Goal: Book appointment/travel/reservation

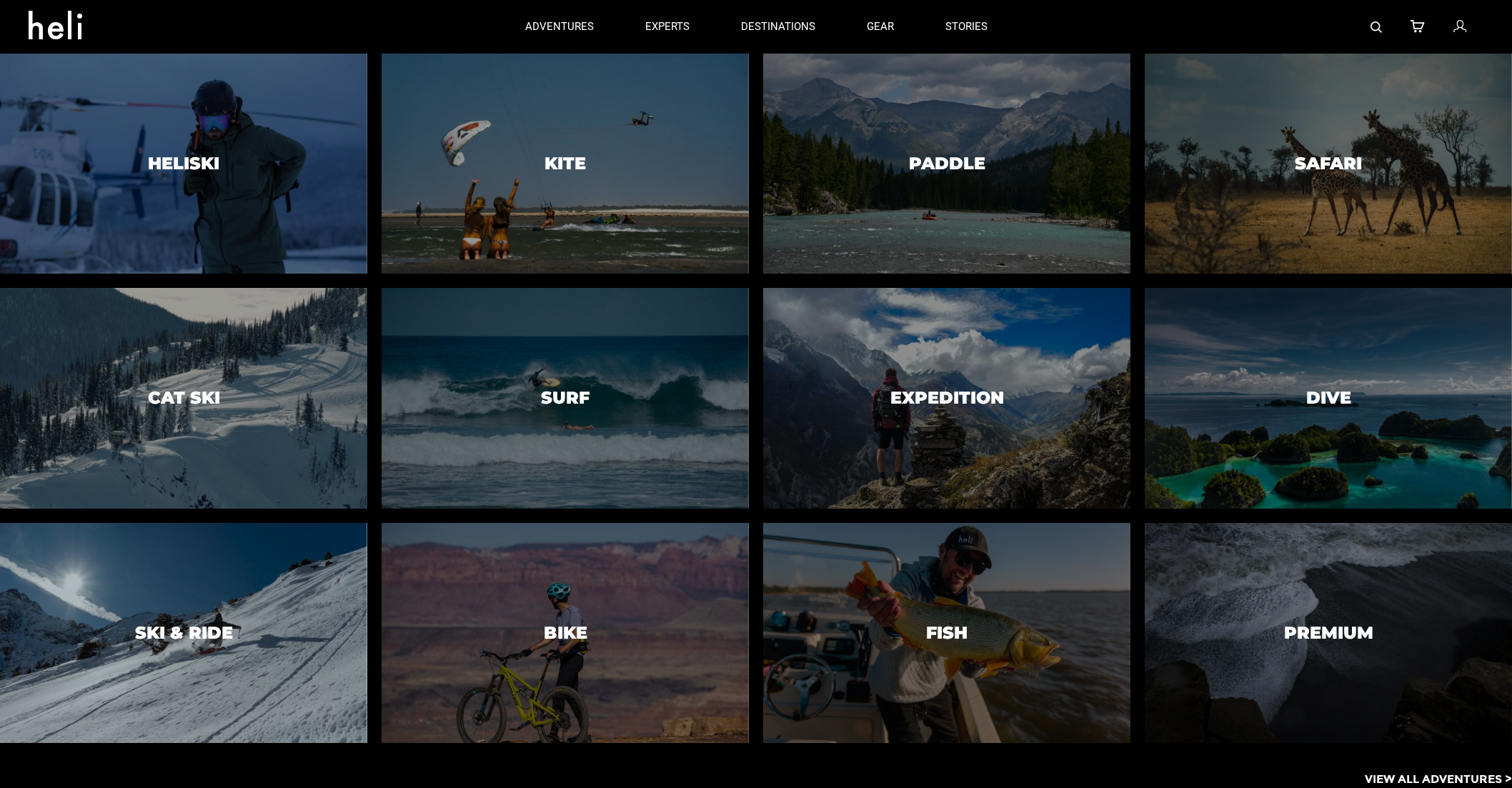
click at [273, 599] on div at bounding box center [184, 634] width 375 height 225
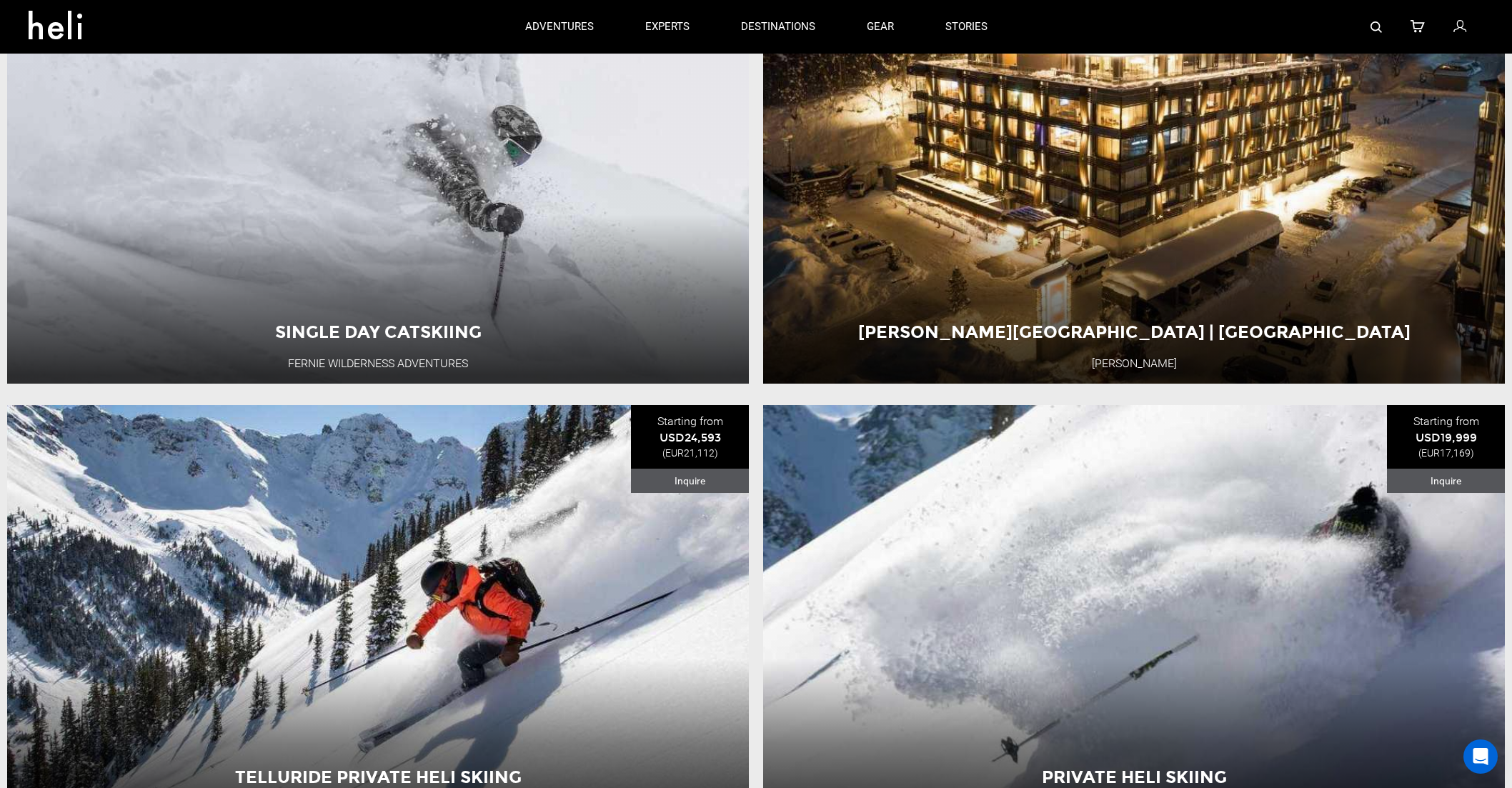
scroll to position [257, 0]
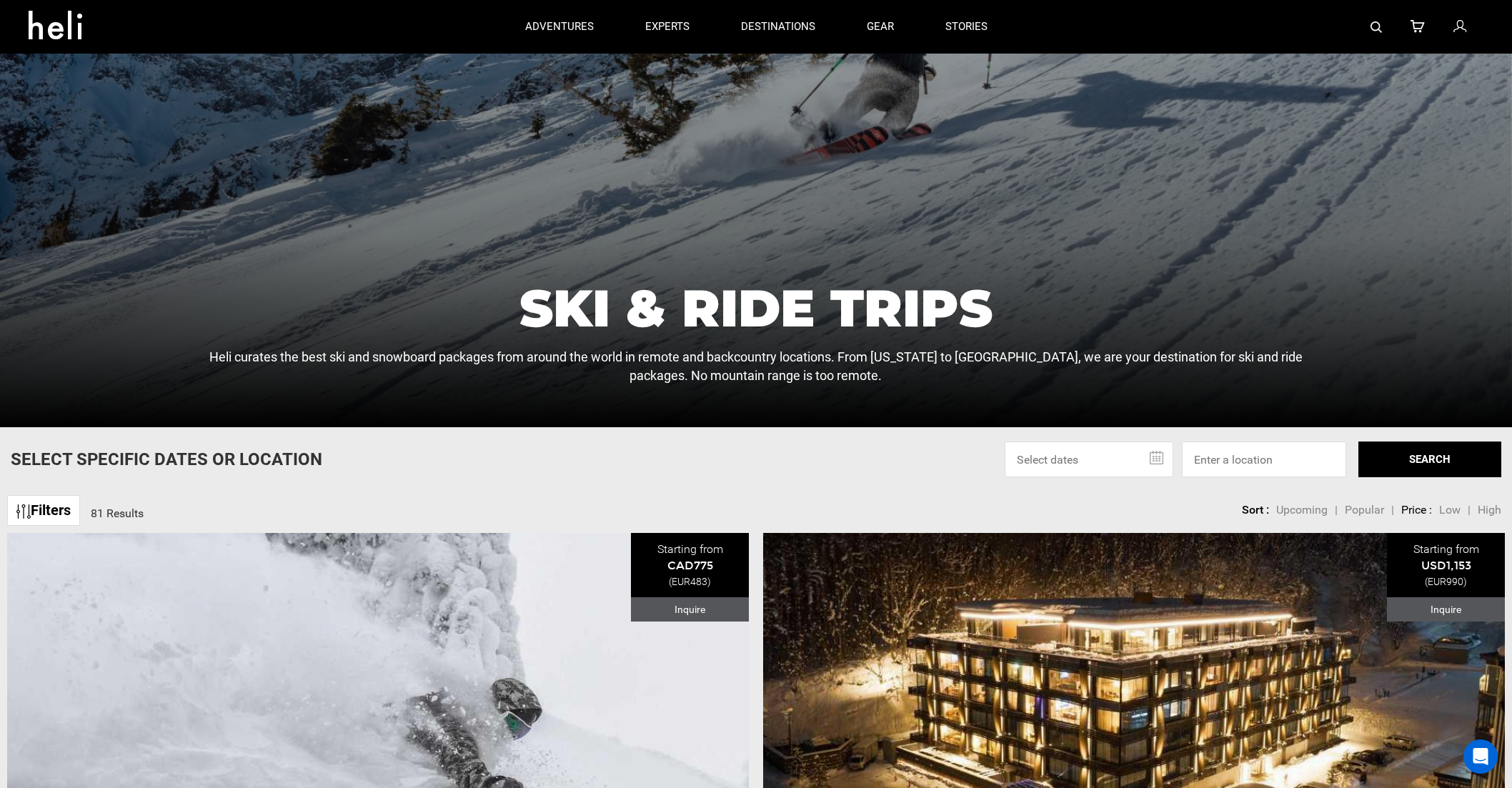
click at [39, 517] on link "Filters" at bounding box center [44, 510] width 73 height 31
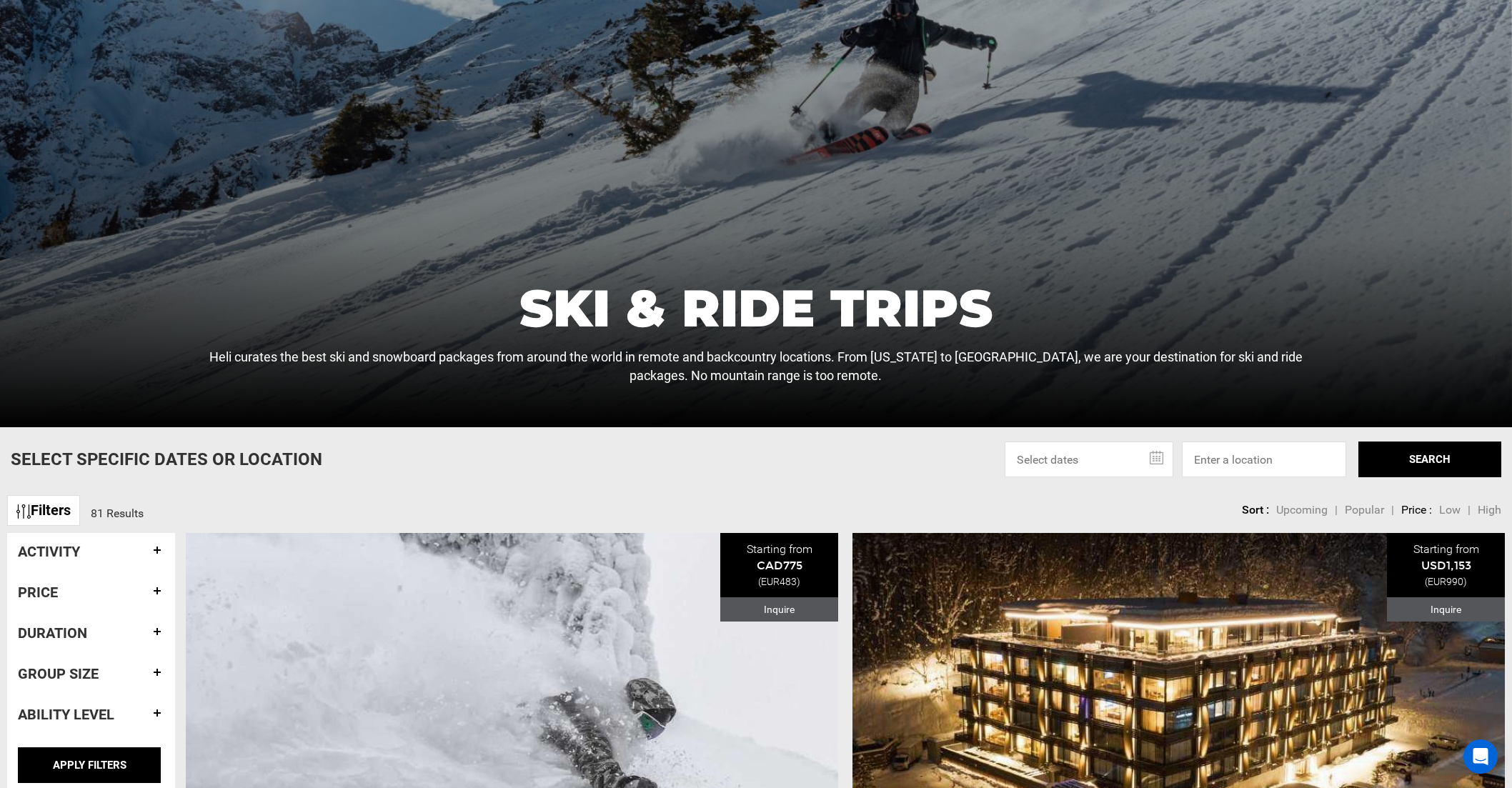
scroll to position [356, 0]
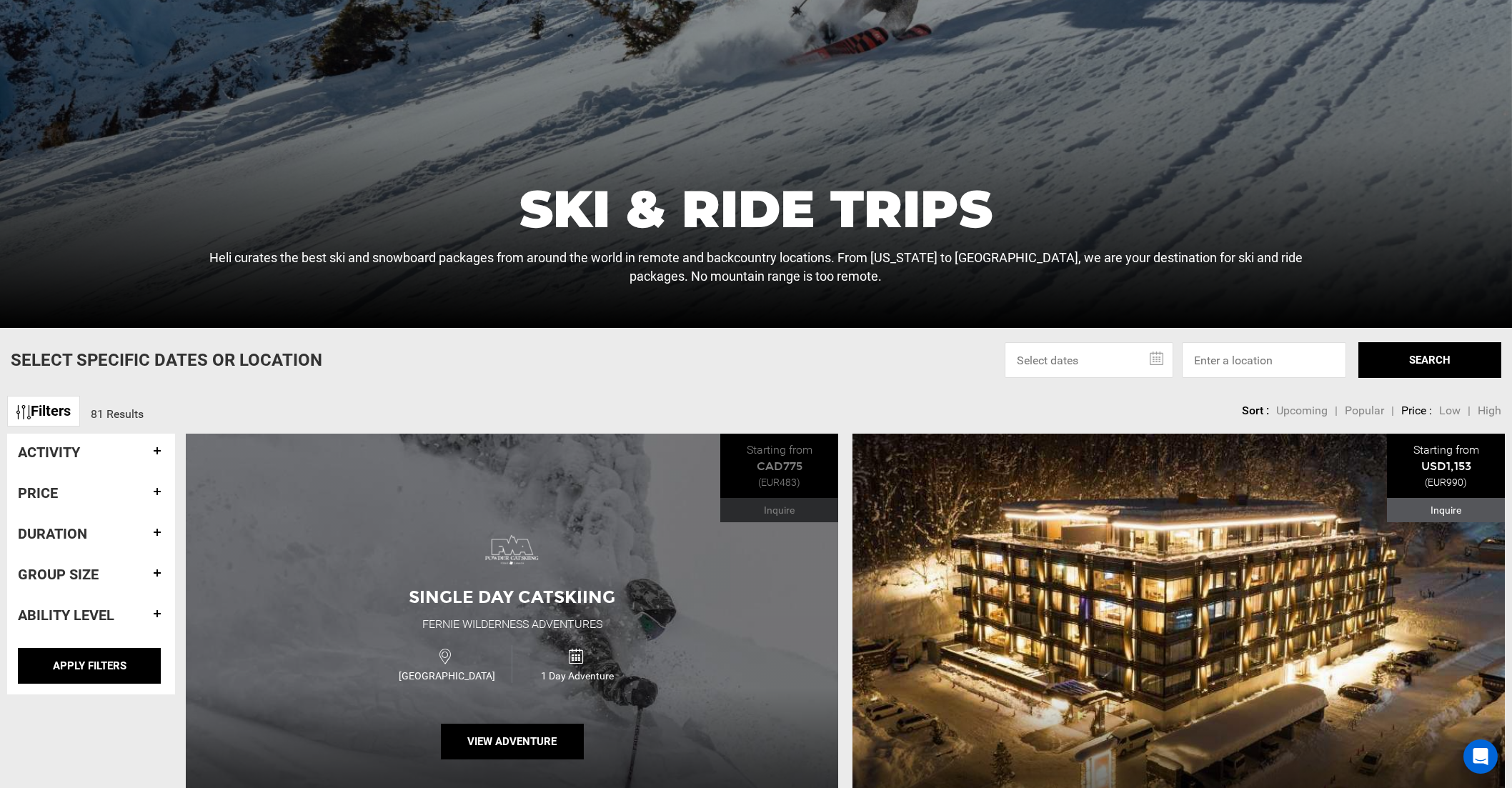
click at [751, 448] on div "Single Day Catskiing Fernie Wilderness Adventures Canada 1 Day Adventure View A…" at bounding box center [512, 646] width 652 height 423
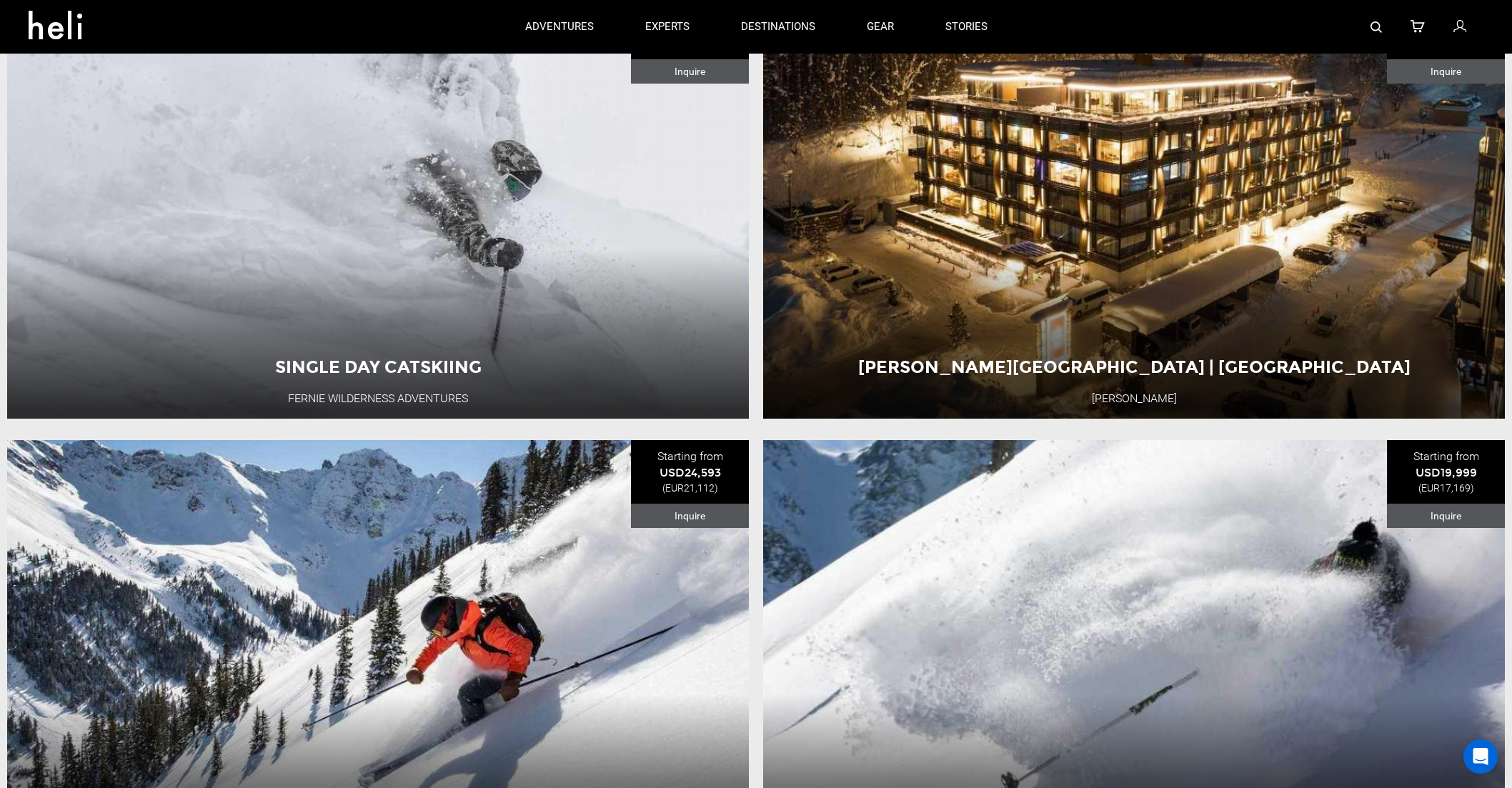
scroll to position [789, 0]
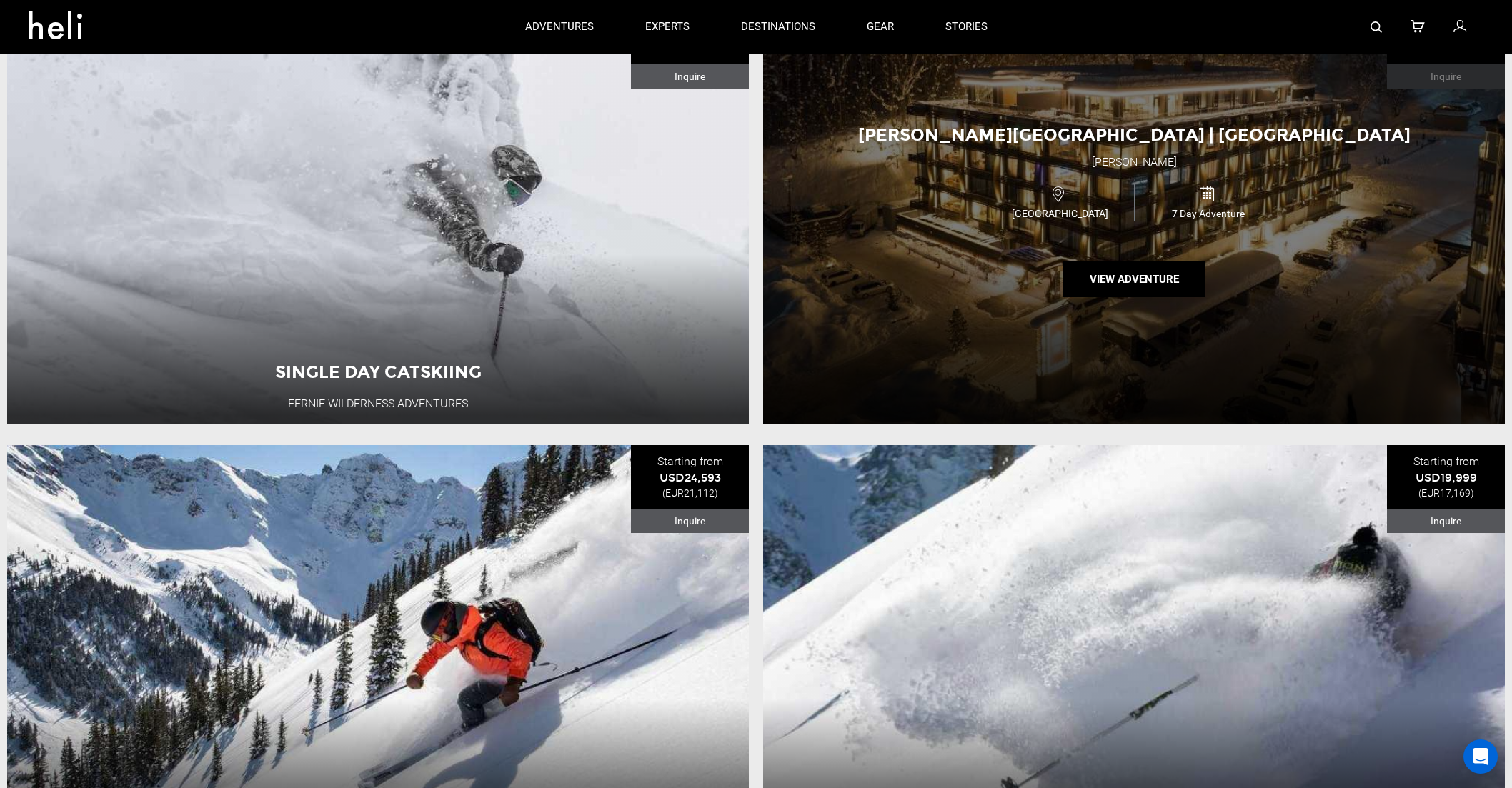
click at [1124, 224] on div "Japan 7 Day Adventure" at bounding box center [1135, 202] width 445 height 48
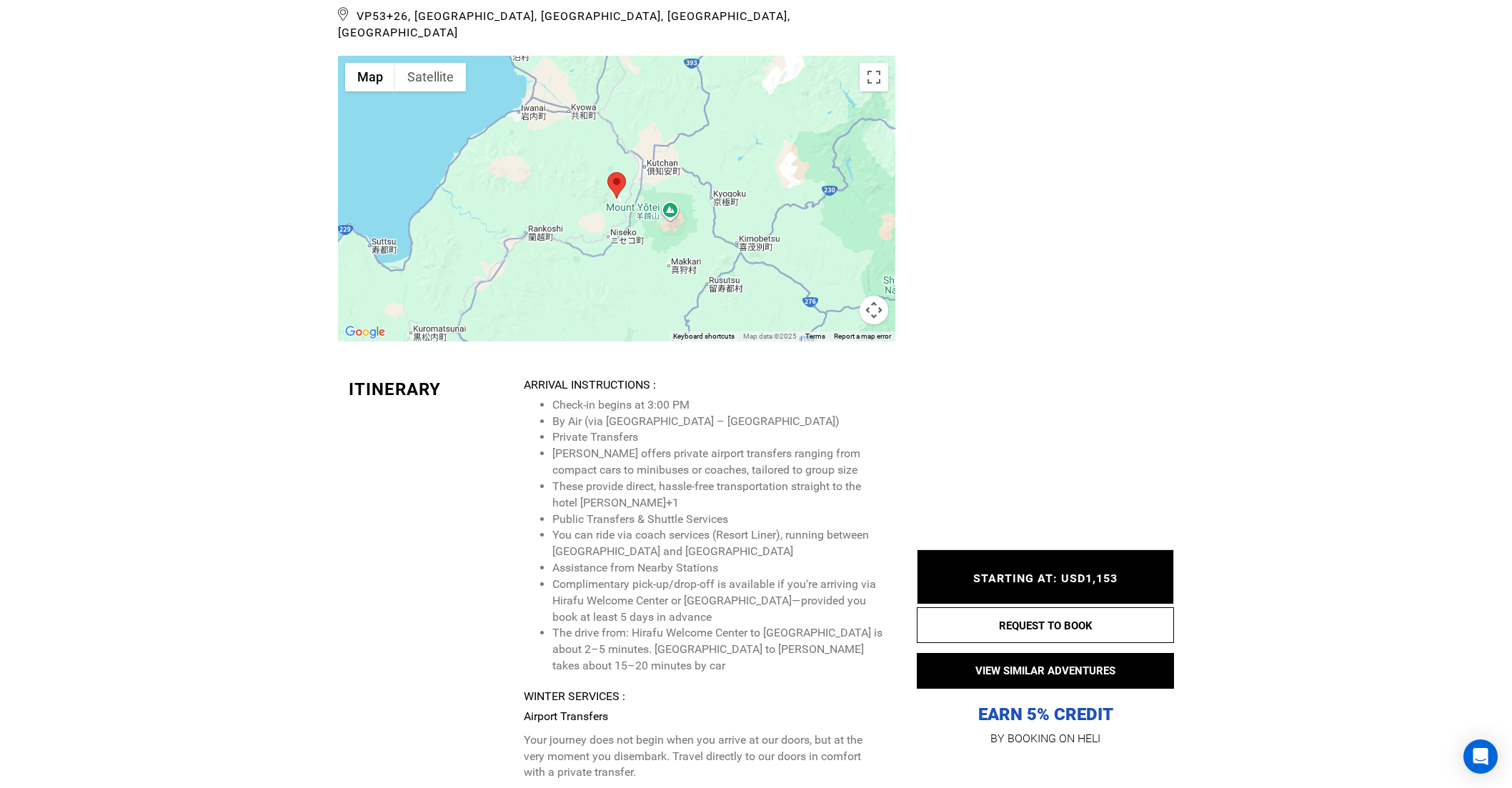
scroll to position [5200, 0]
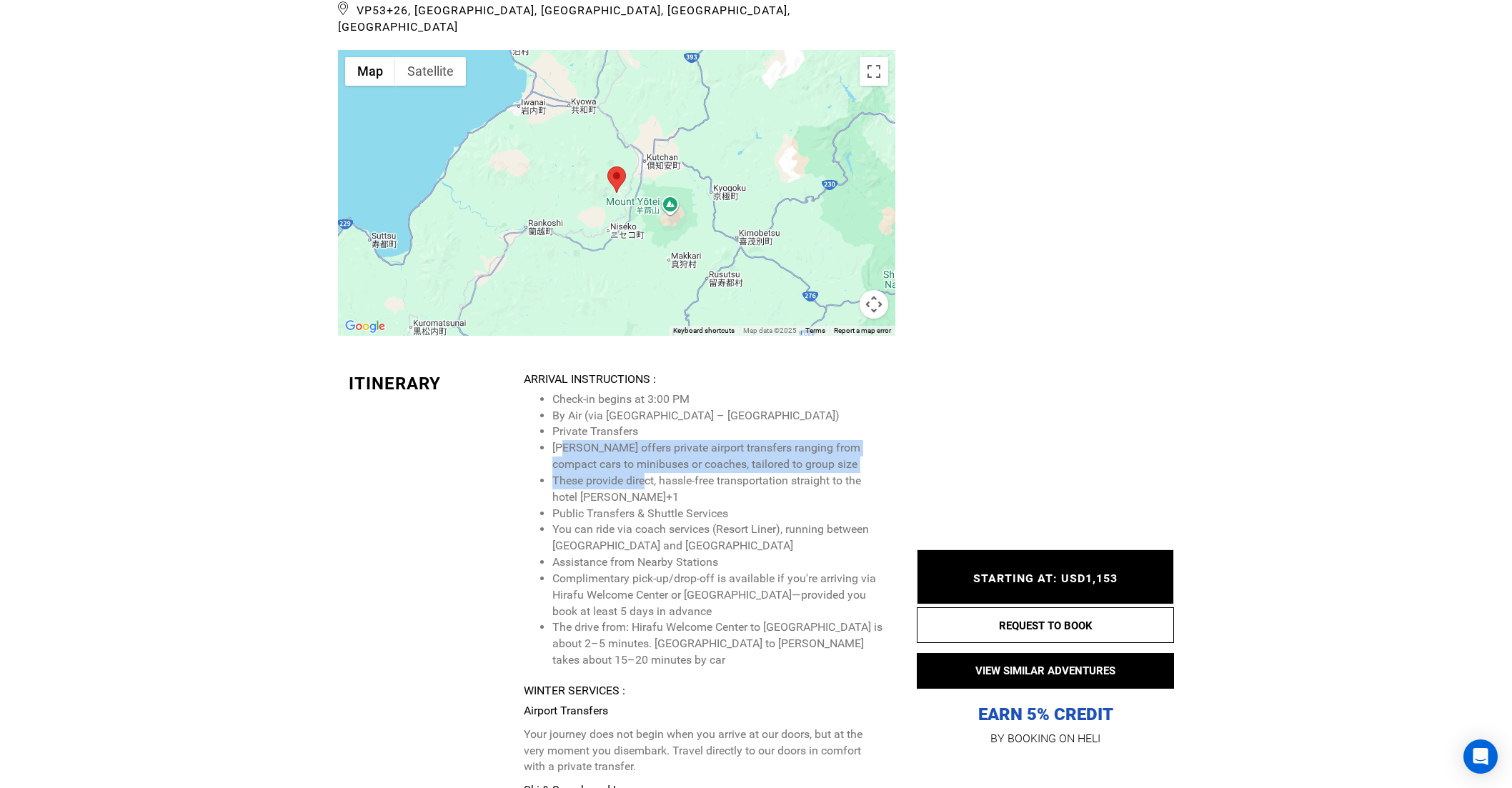
drag, startPoint x: 563, startPoint y: 383, endPoint x: 644, endPoint y: 405, distance: 83.9
click at [644, 405] on ul "Check-in begins at 3:00 PM By Air (via [GEOGRAPHIC_DATA] – CTS) Private Transfe…" at bounding box center [704, 530] width 361 height 277
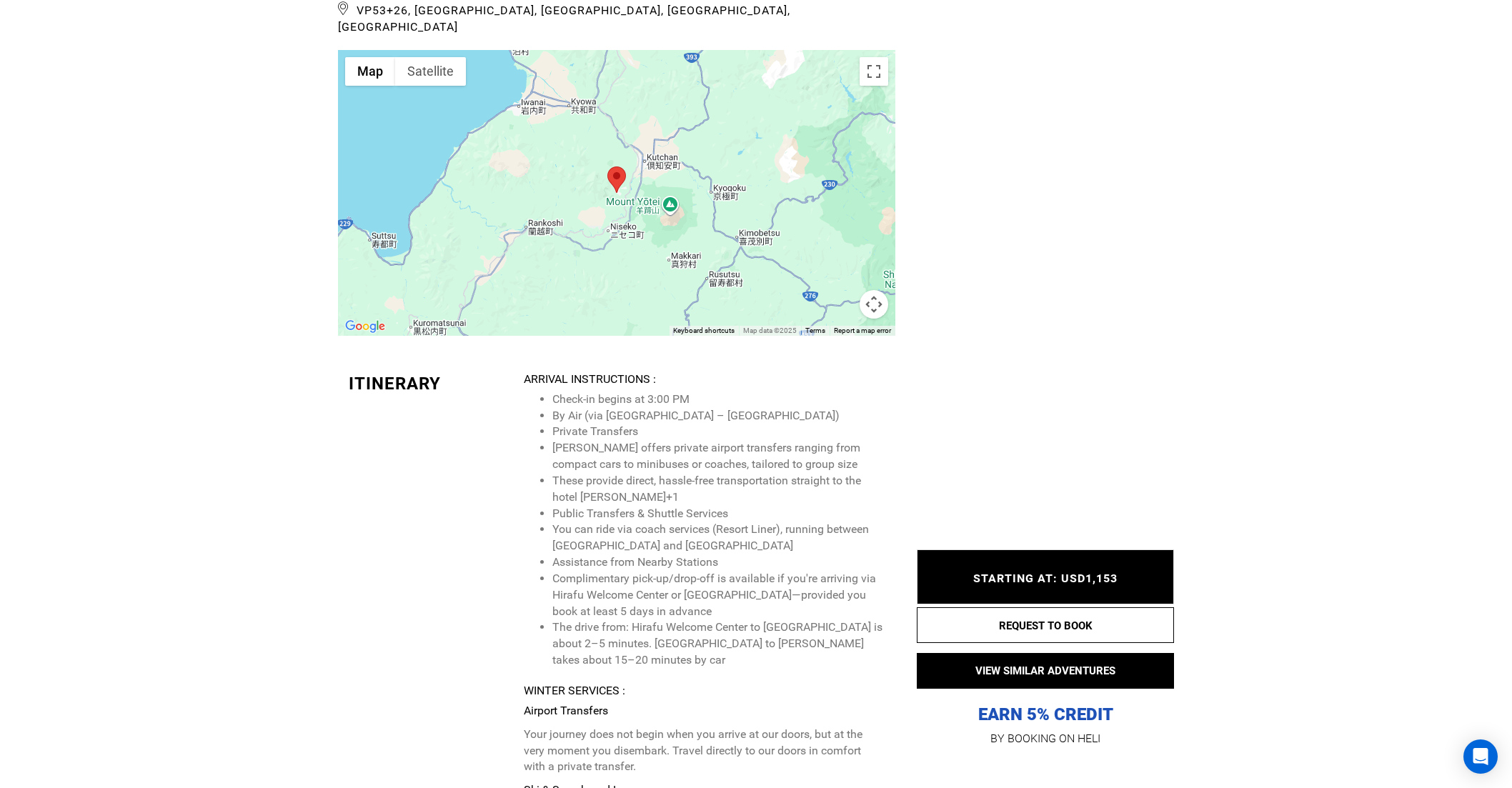
click at [619, 473] on li "These provide direct, hassle-free transportation straight to the hotel [PERSON_…" at bounding box center [718, 489] width 332 height 33
drag, startPoint x: 592, startPoint y: 411, endPoint x: 647, endPoint y: 427, distance: 57.3
click at [647, 473] on li "These provide direct, hassle-free transportation straight to the hotel [PERSON_…" at bounding box center [718, 489] width 332 height 33
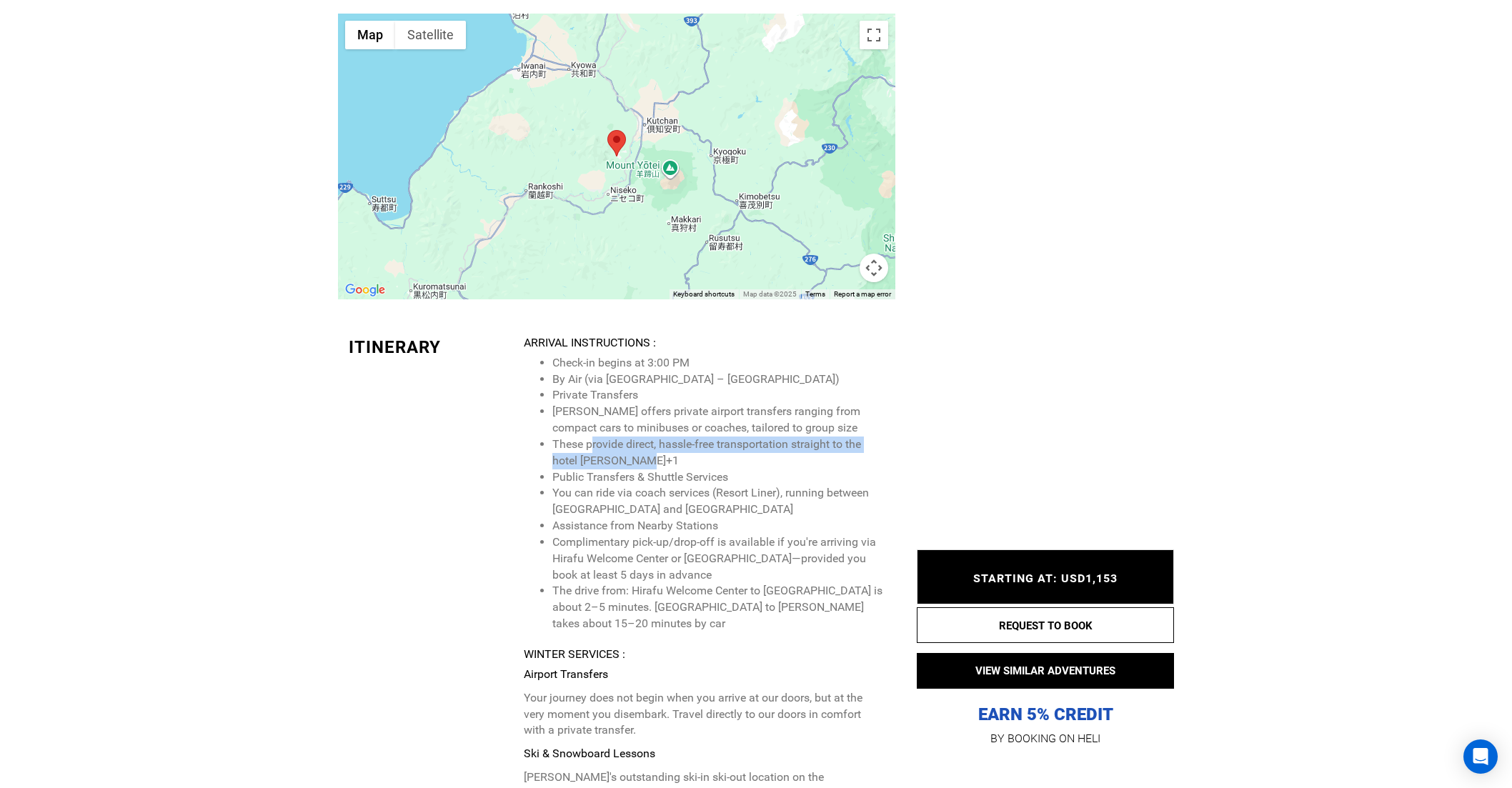
scroll to position [5248, 0]
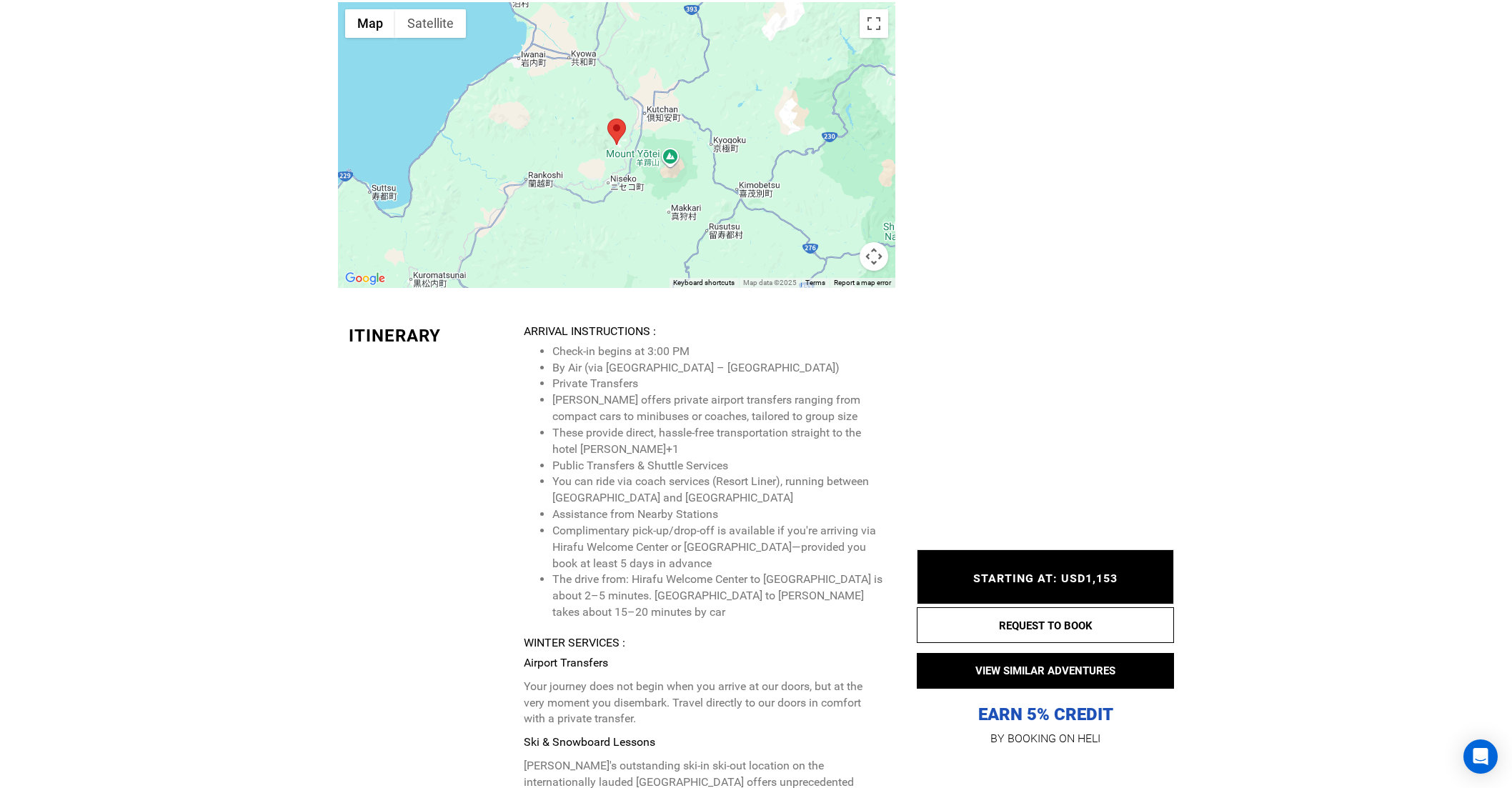
click at [607, 458] on li "Public Transfers & Shuttle Services" at bounding box center [718, 466] width 332 height 17
drag, startPoint x: 576, startPoint y: 400, endPoint x: 677, endPoint y: 404, distance: 101.1
click at [677, 405] on ul "Check-in begins at 3:00 PM By Air (via [GEOGRAPHIC_DATA] – CTS) Private Transfe…" at bounding box center [704, 482] width 361 height 277
drag, startPoint x: 564, startPoint y: 412, endPoint x: 660, endPoint y: 423, distance: 96.6
click at [661, 474] on li "You can ride via coach services (Resort Liner), running between [GEOGRAPHIC_DAT…" at bounding box center [718, 490] width 332 height 33
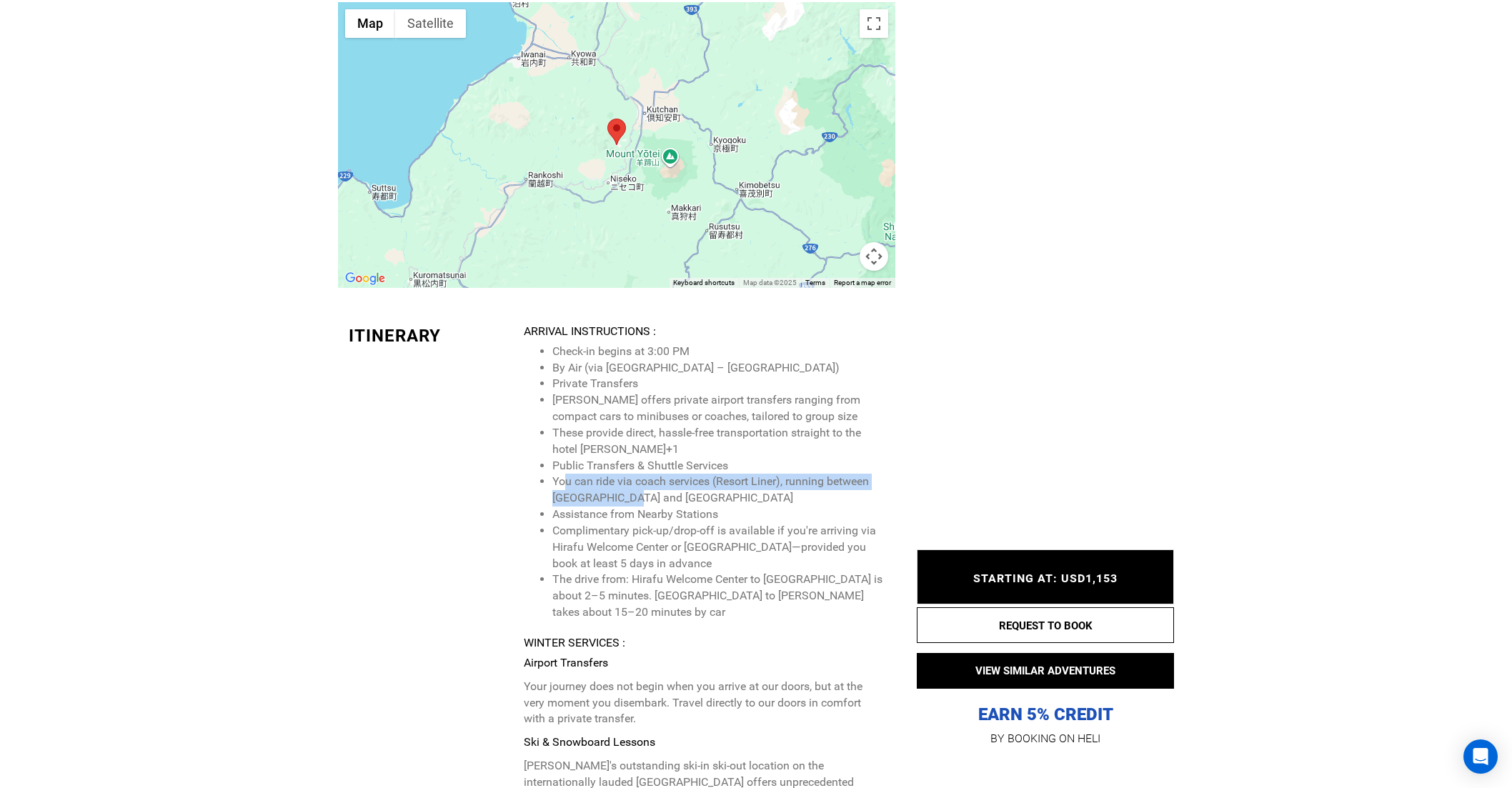
click at [660, 474] on li "You can ride via coach services (Resort Liner), running between [GEOGRAPHIC_DAT…" at bounding box center [718, 490] width 332 height 33
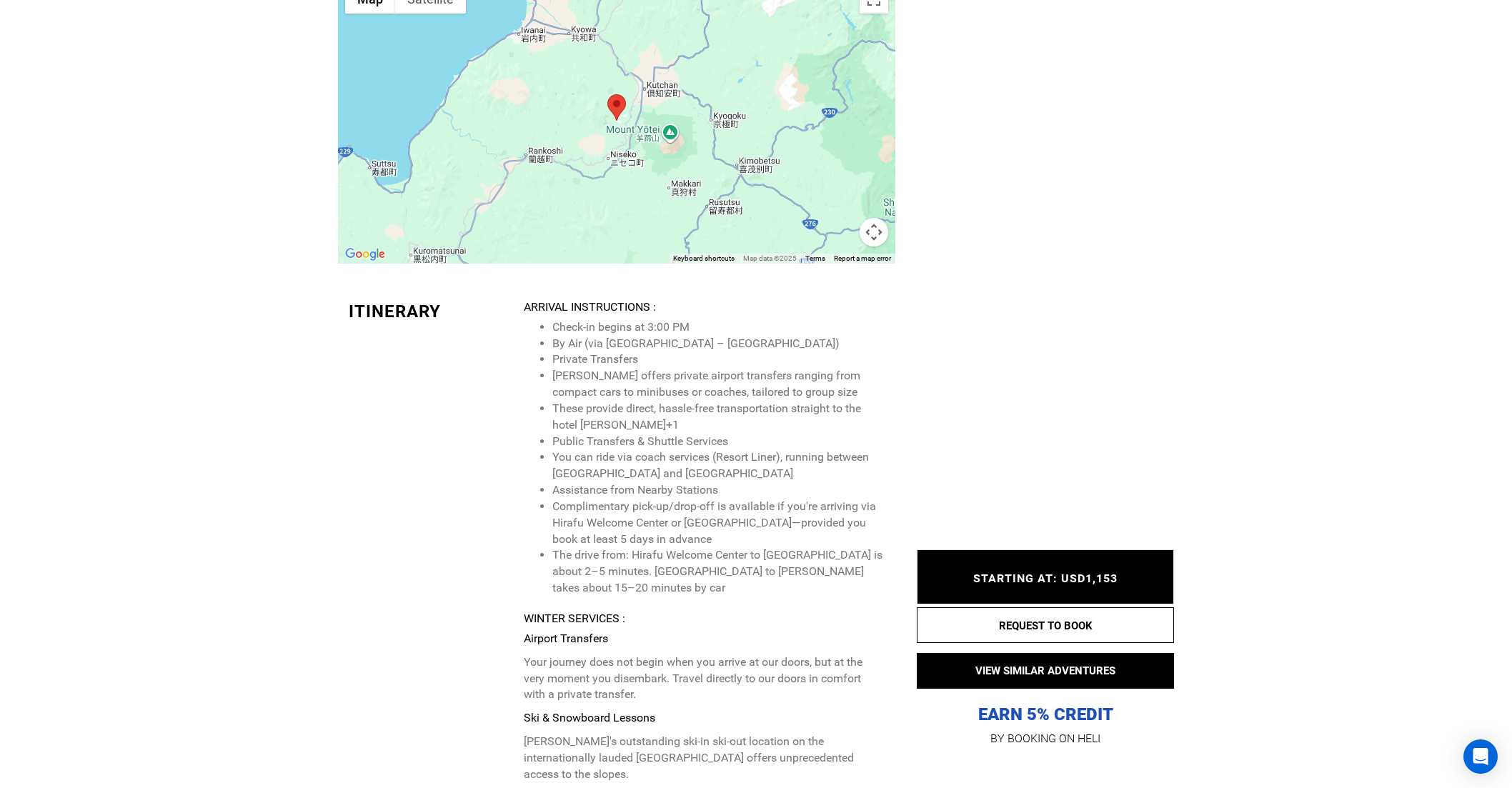
scroll to position [5273, 0]
drag, startPoint x: 570, startPoint y: 418, endPoint x: 608, endPoint y: 435, distance: 41.6
click at [608, 435] on ul "Check-in begins at 3:00 PM By Air (via [GEOGRAPHIC_DATA] – CTS) Private Transfe…" at bounding box center [704, 456] width 361 height 277
click at [608, 497] on li "Complimentary pick-up/drop-off is available if you're arriving via Hirafu Welco…" at bounding box center [718, 522] width 332 height 50
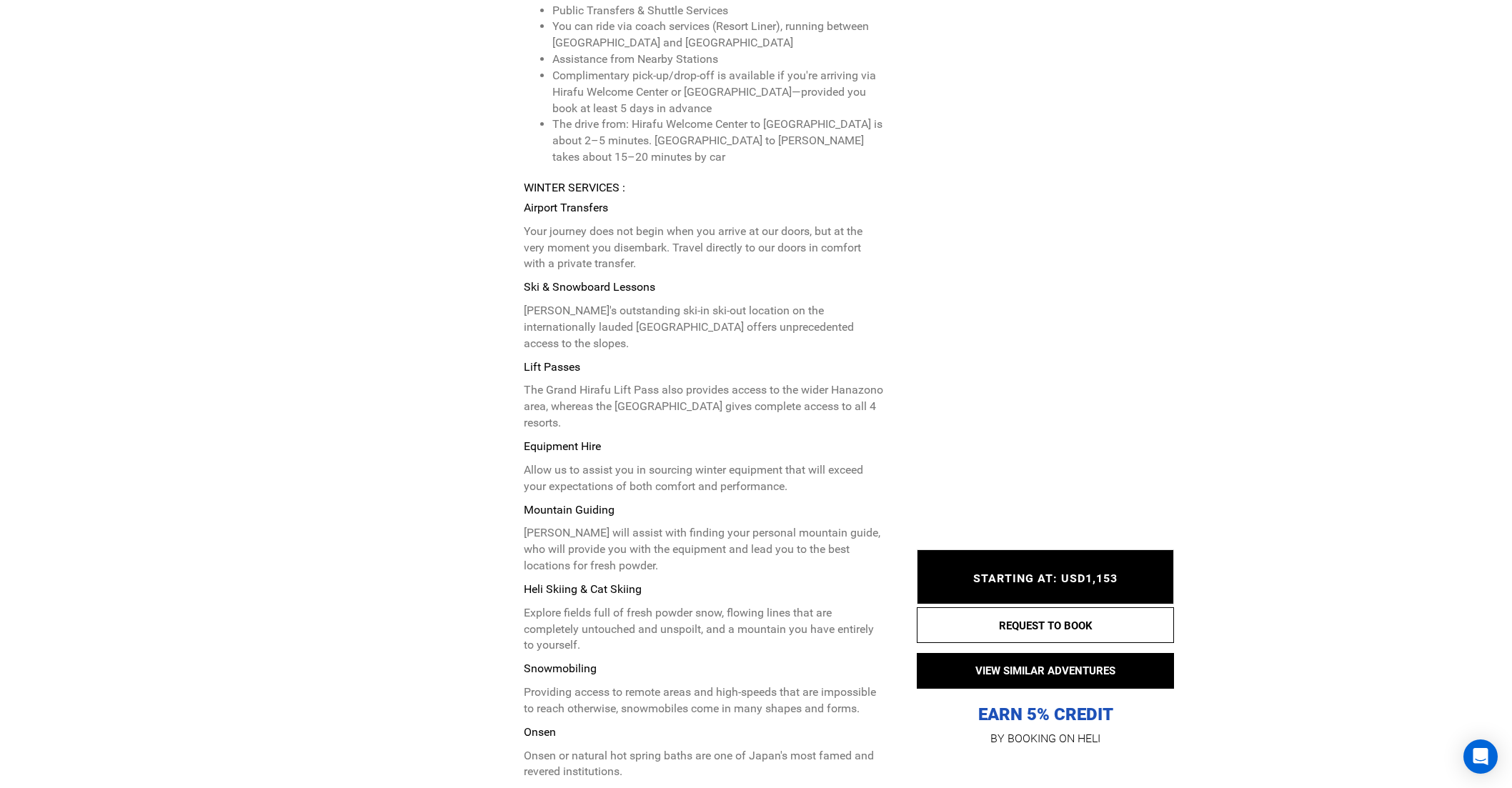
scroll to position [5702, 0]
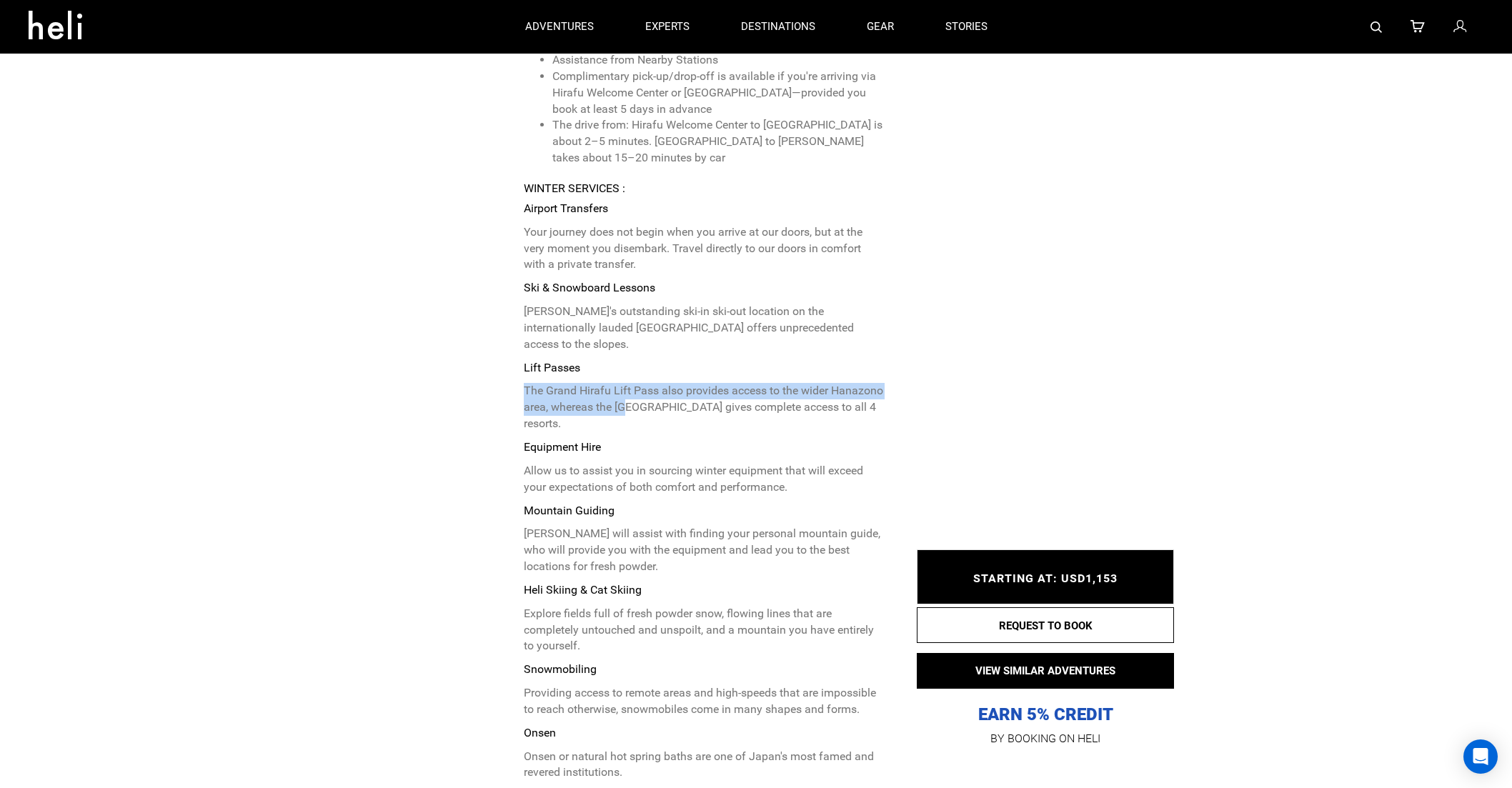
drag, startPoint x: 524, startPoint y: 324, endPoint x: 628, endPoint y: 334, distance: 104.5
click at [628, 383] on p "The Grand Hirafu Lift Pass also provides access to the wider Hanazono area, whe…" at bounding box center [704, 408] width 361 height 50
click at [453, 356] on div "Itinerary Arrival Instructions : Check-in begins at 3:00 PM By Air (via [GEOGRA…" at bounding box center [616, 794] width 558 height 1849
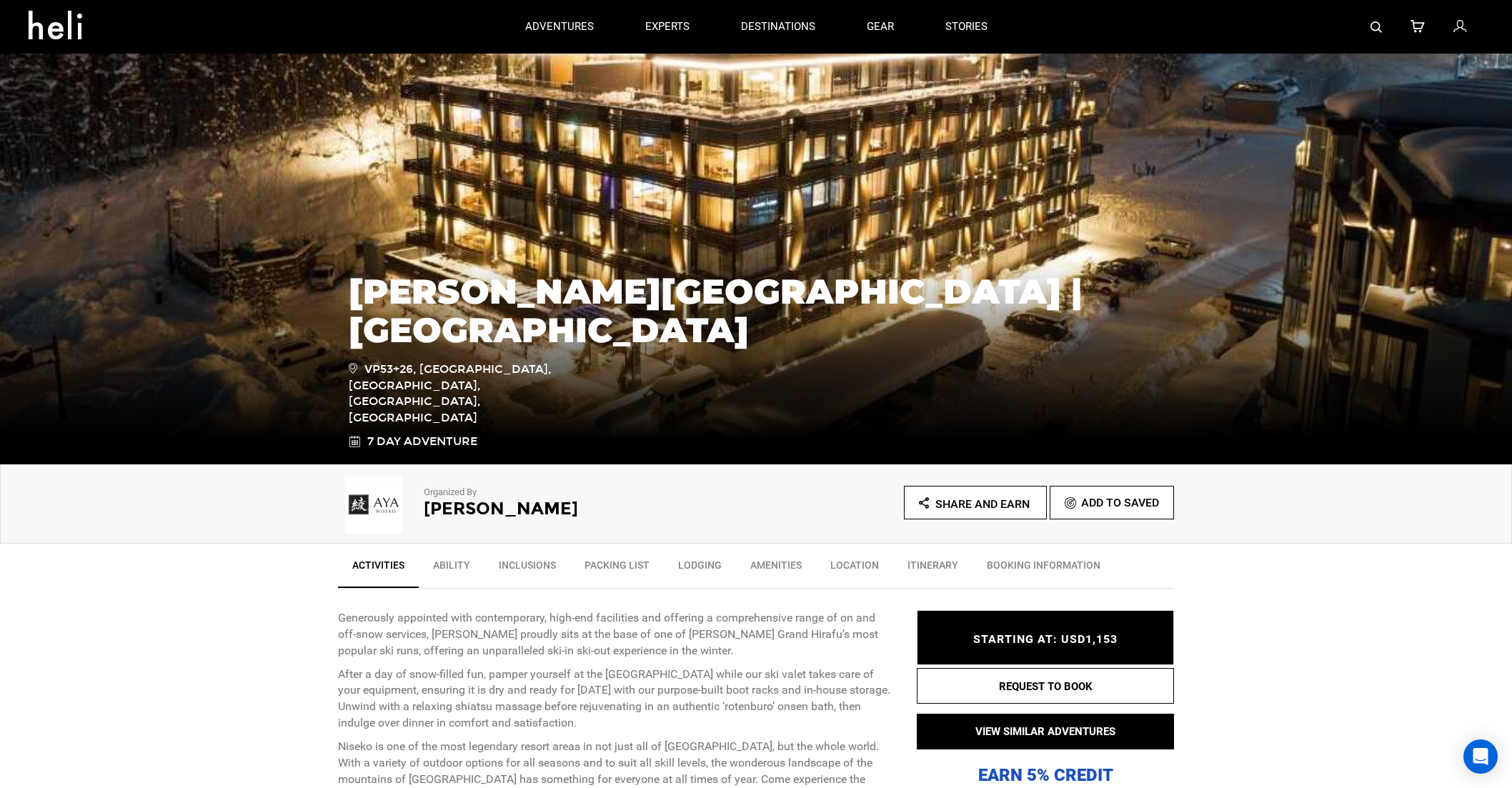
scroll to position [0, 0]
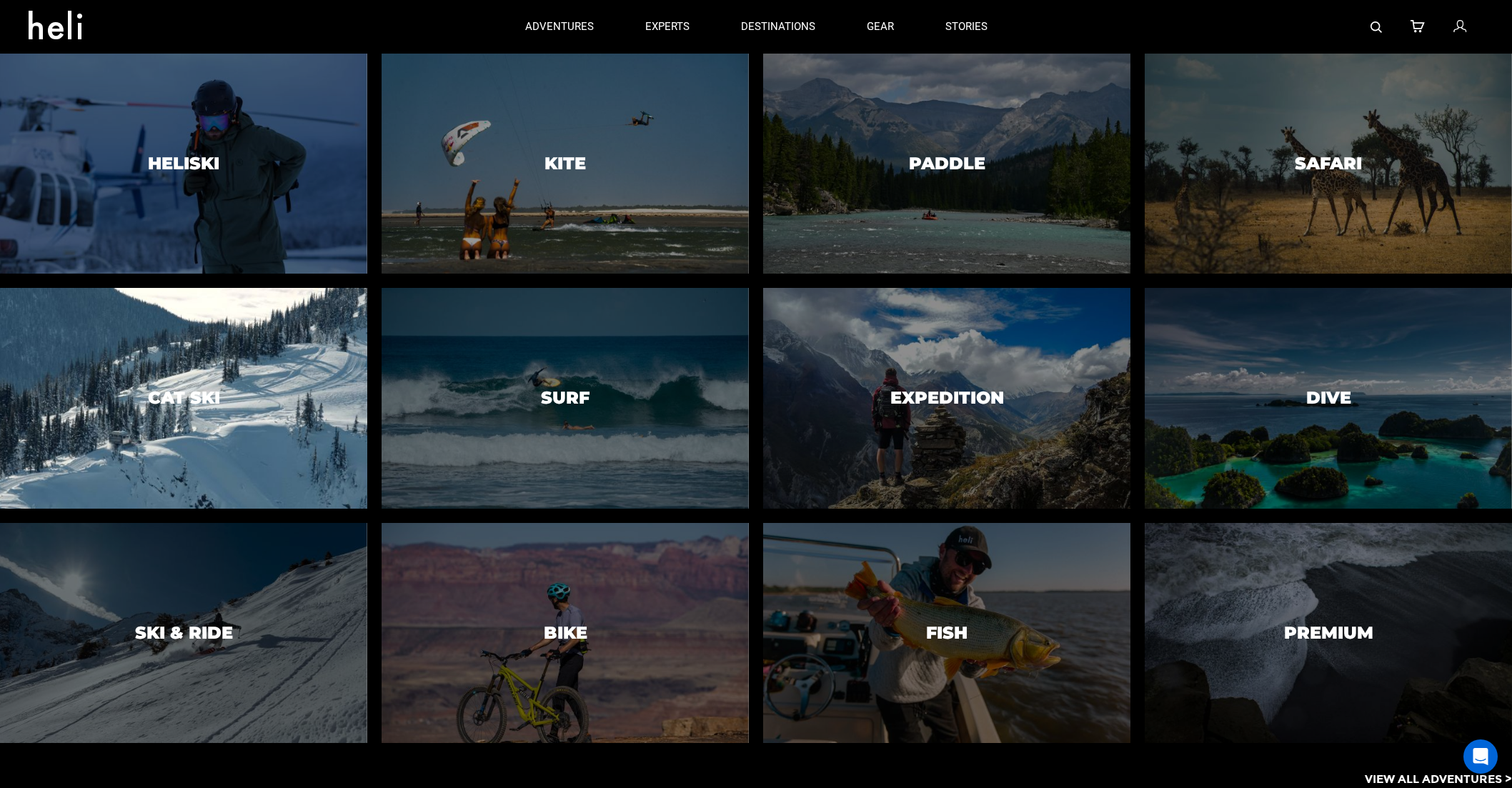
click at [247, 395] on div at bounding box center [184, 398] width 375 height 225
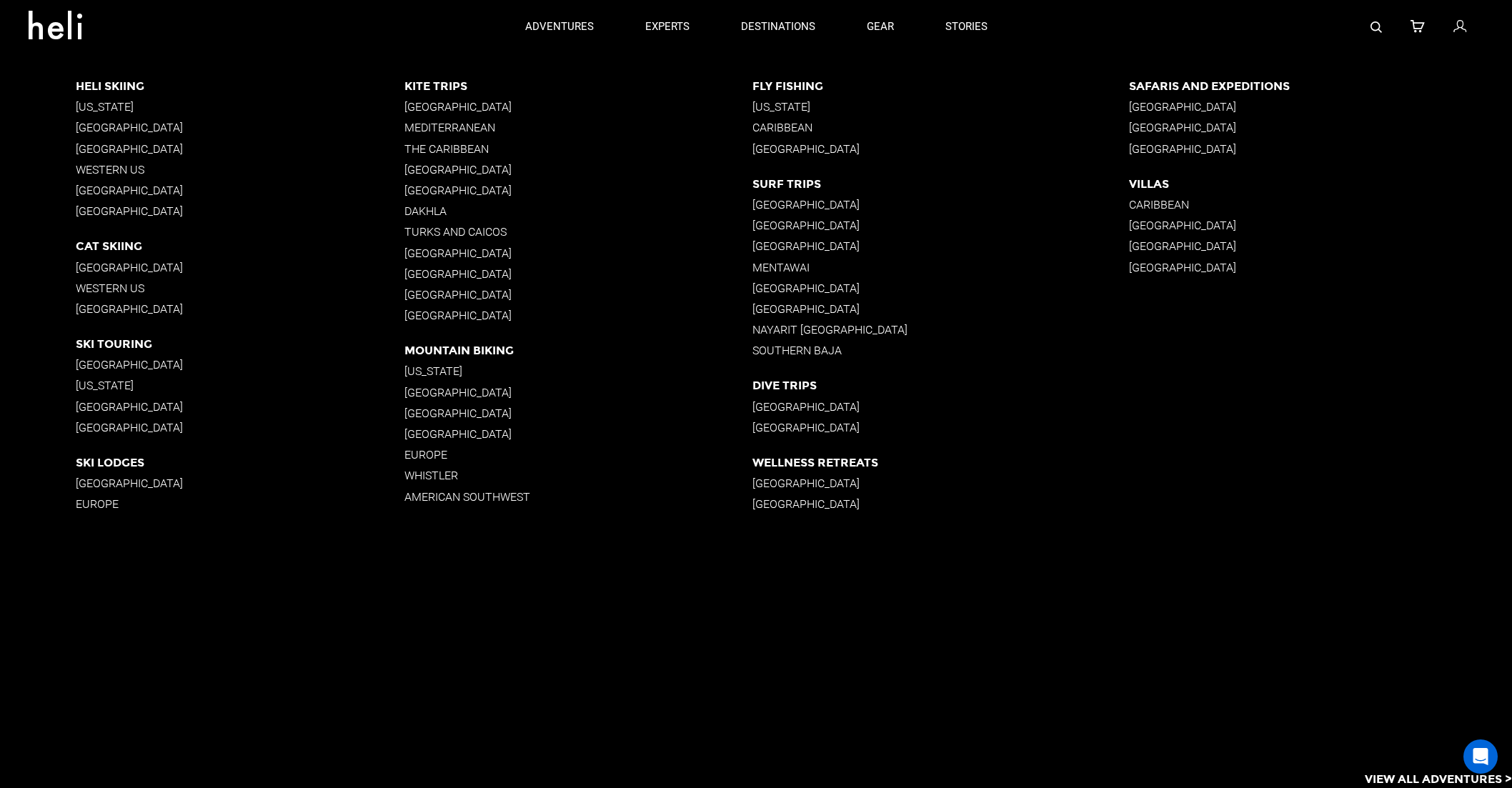
click at [86, 310] on p "[GEOGRAPHIC_DATA]" at bounding box center [240, 309] width 329 height 14
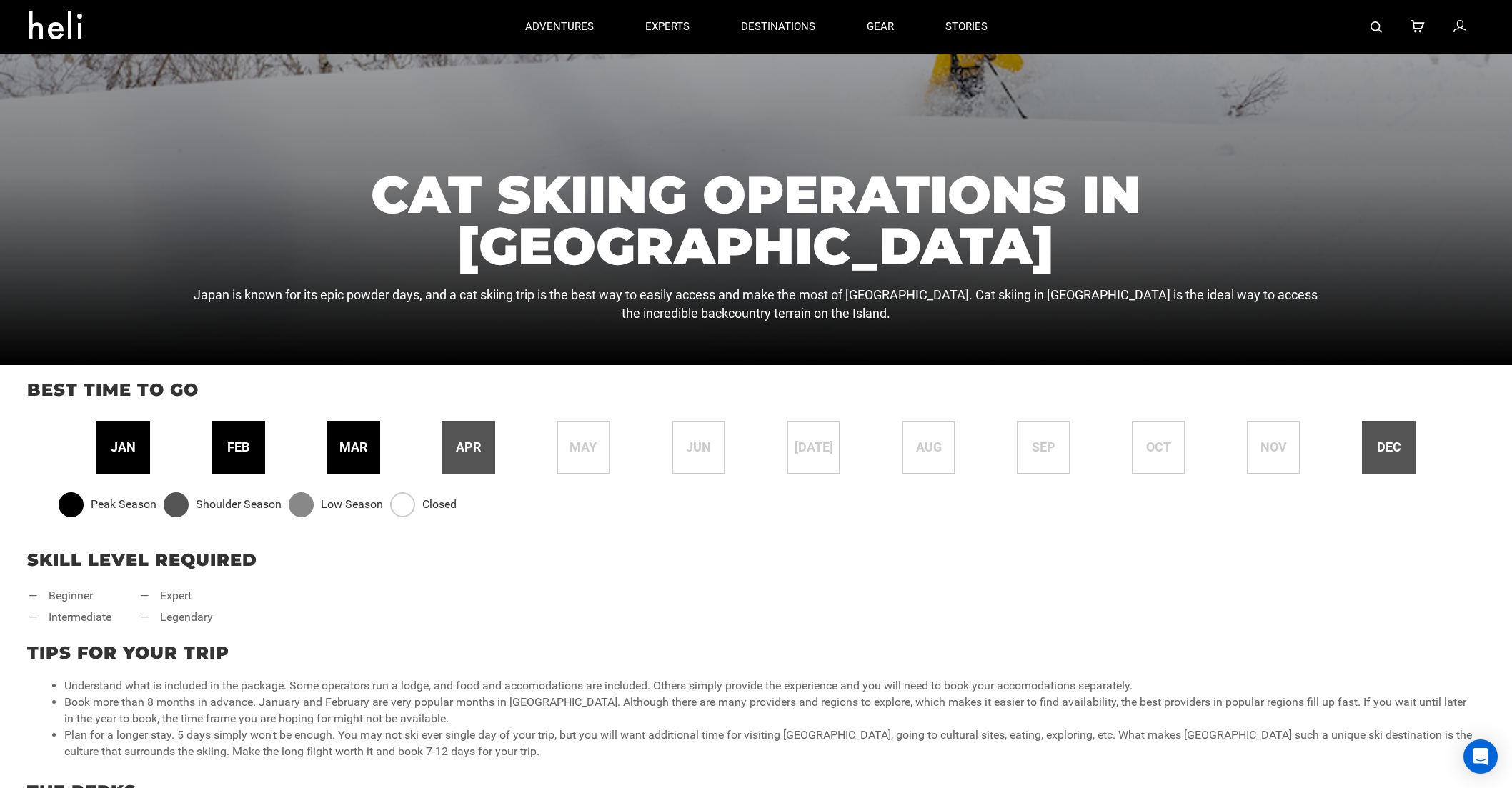
scroll to position [184, 0]
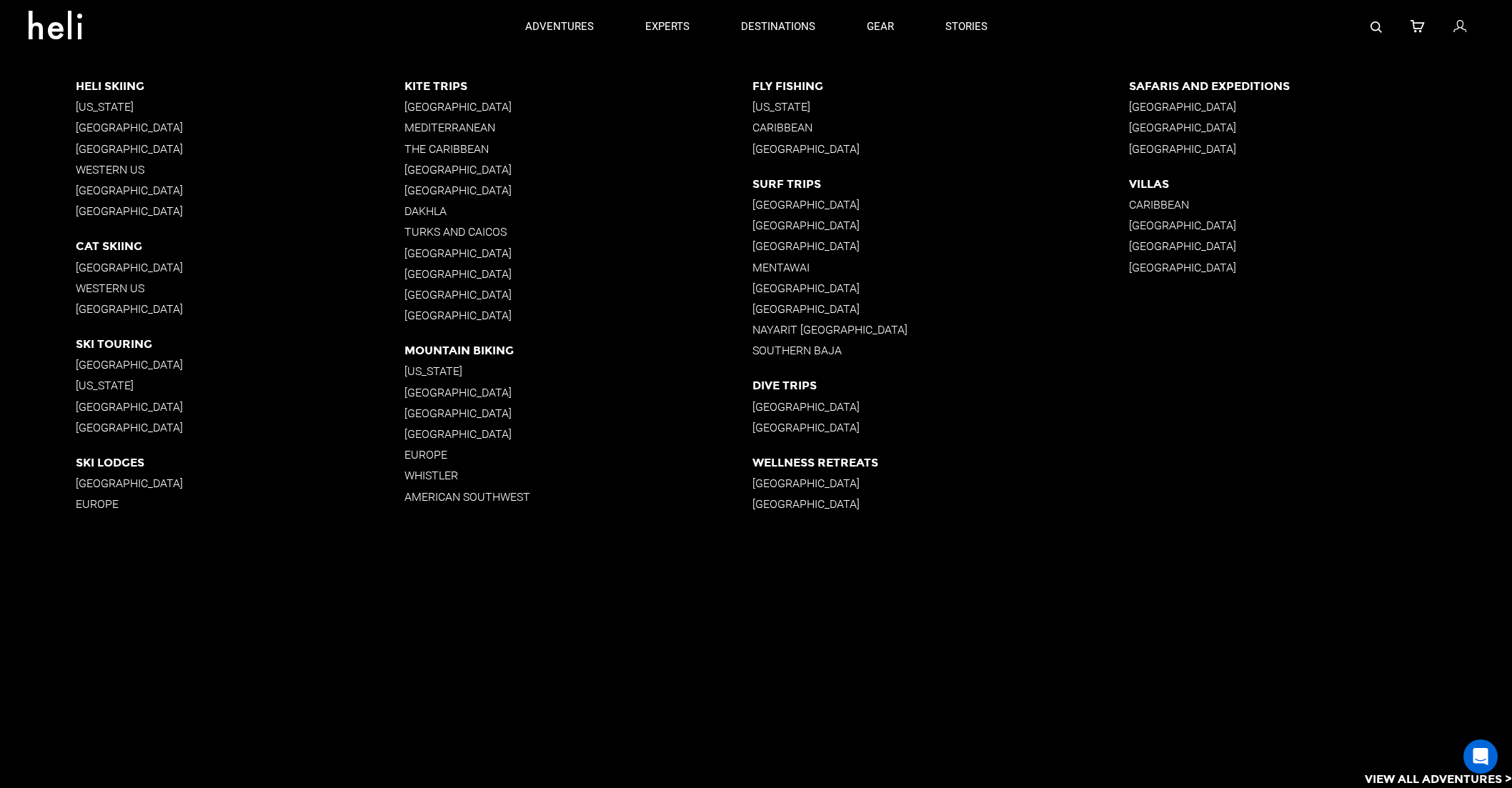
click at [88, 365] on p "[GEOGRAPHIC_DATA]" at bounding box center [240, 365] width 329 height 14
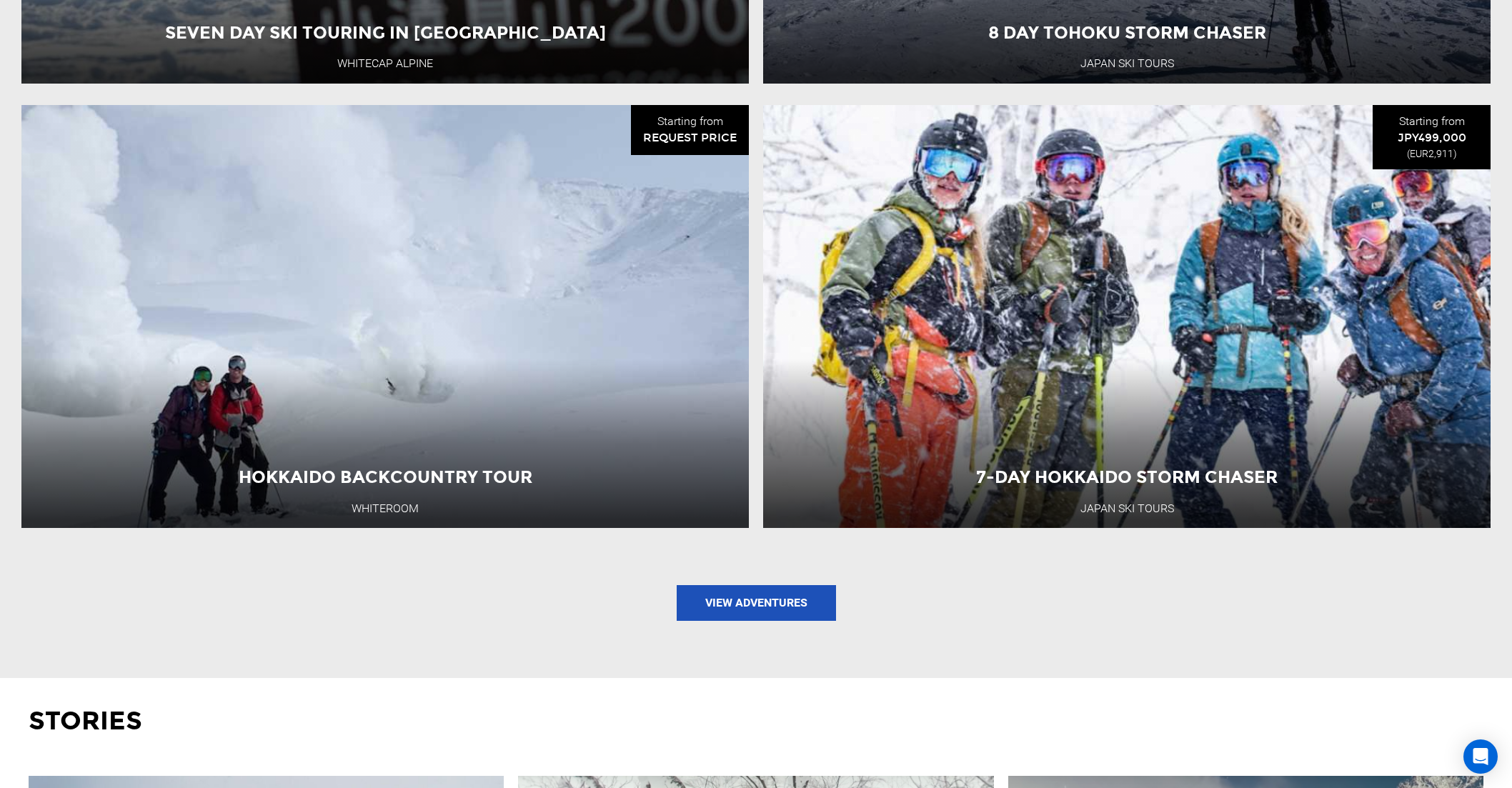
scroll to position [1750, 0]
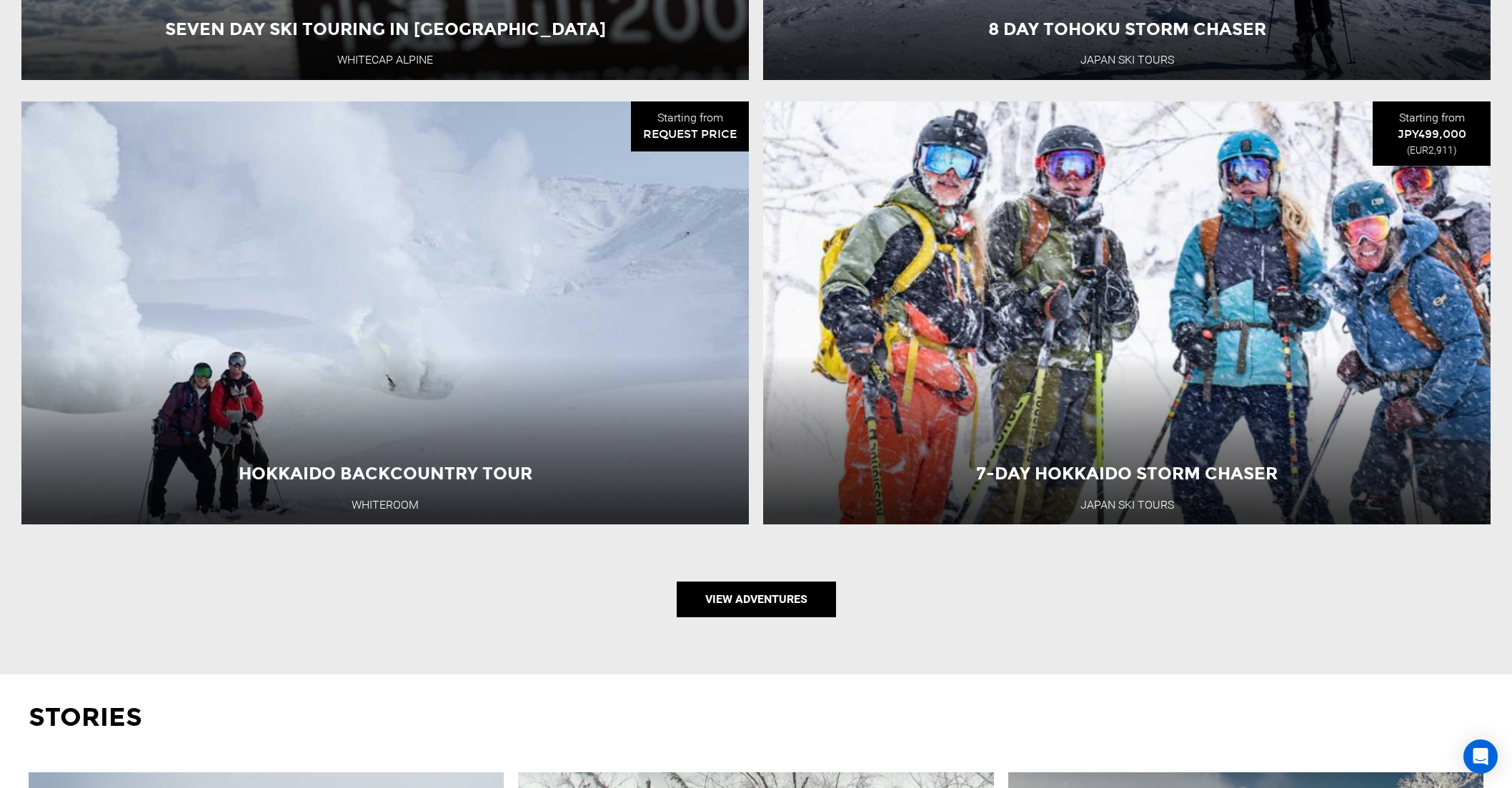
click at [804, 595] on link "View Adventures" at bounding box center [756, 600] width 159 height 36
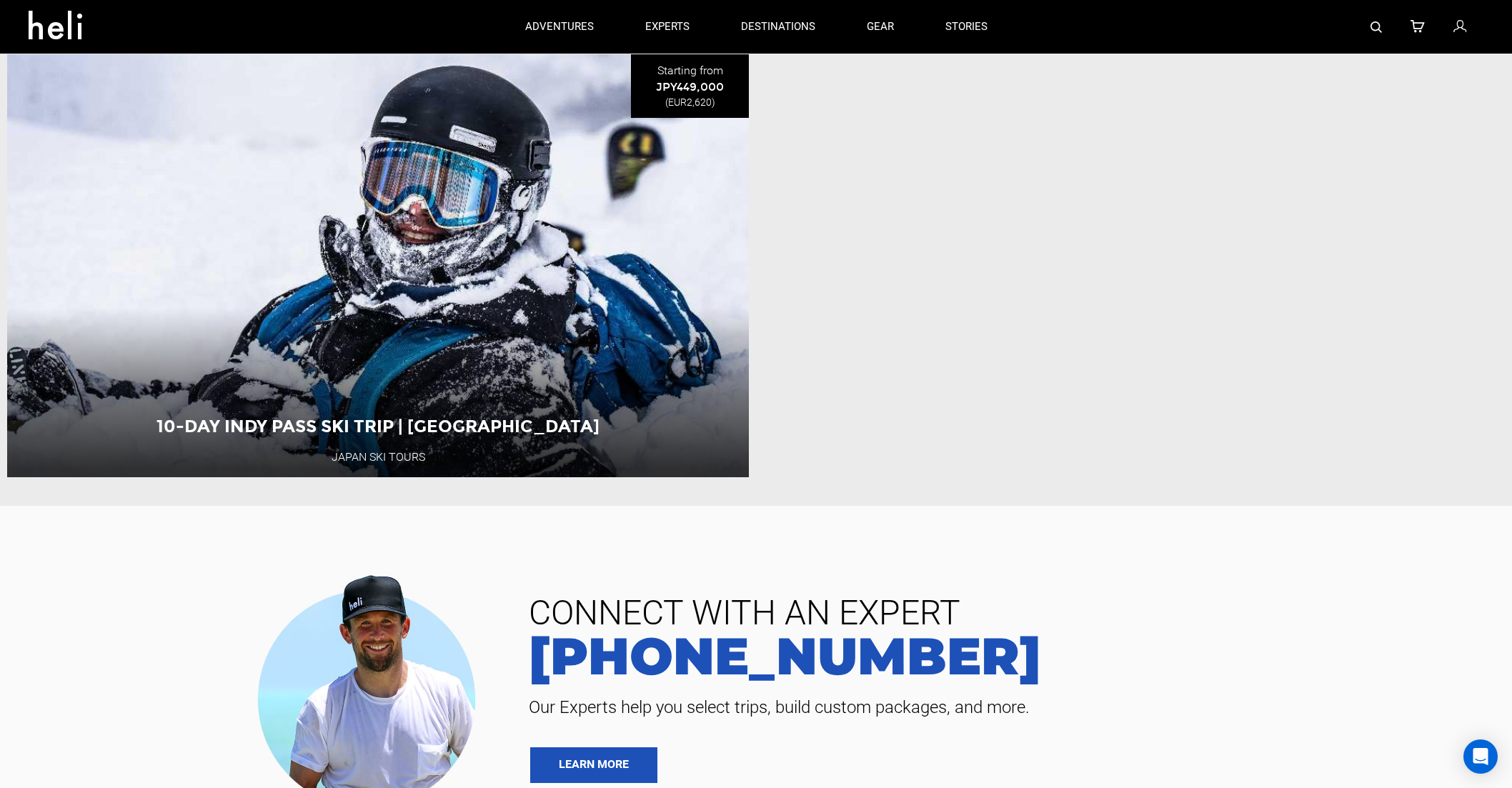
scroll to position [2397, 0]
